Goal: Check status: Check status

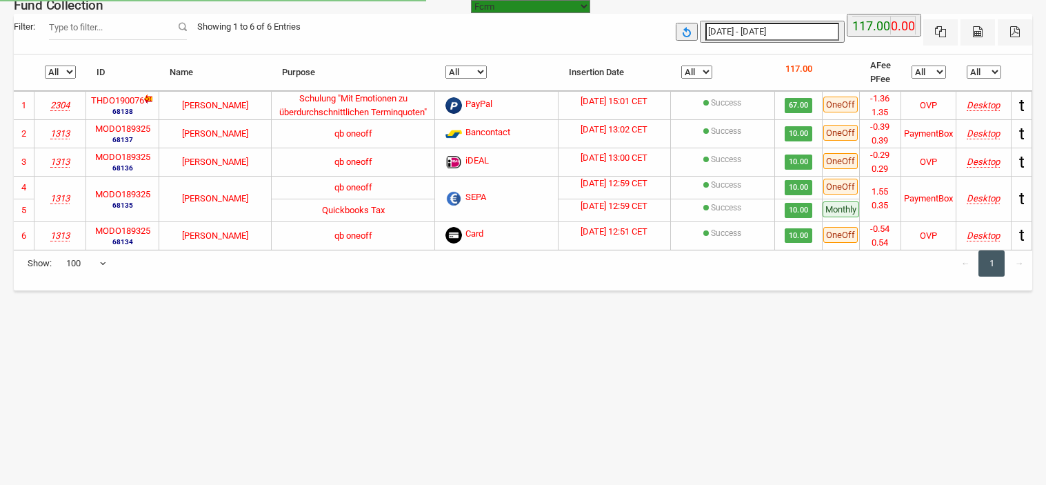
select select "[URL][DOMAIN_NAME]"
select select "100"
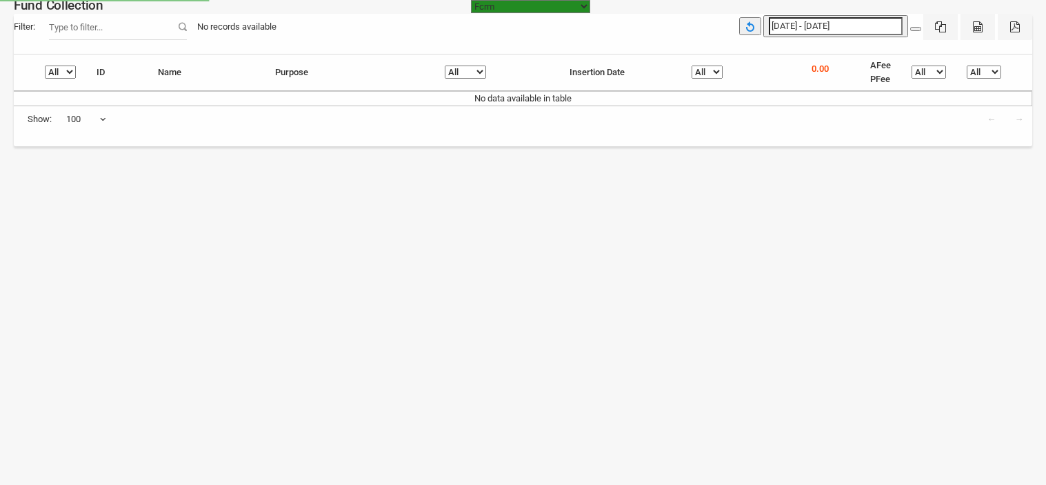
select select "[URL][DOMAIN_NAME]"
select select "100"
